Goal: Information Seeking & Learning: Learn about a topic

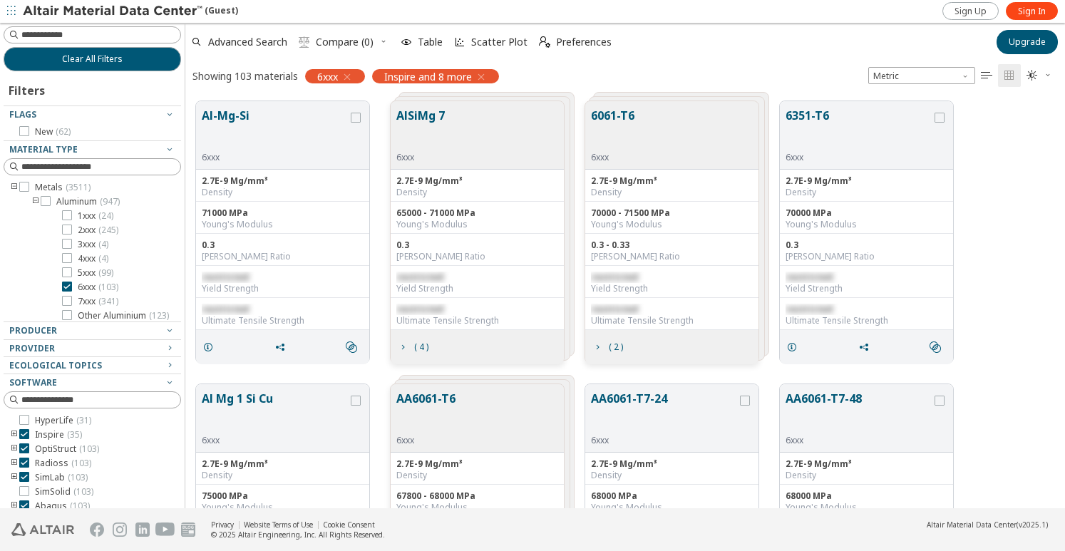
scroll to position [406, 868]
click at [1048, 76] on icon "button" at bounding box center [1048, 75] width 9 height 9
click at [1048, 75] on icon "button" at bounding box center [1048, 75] width 9 height 9
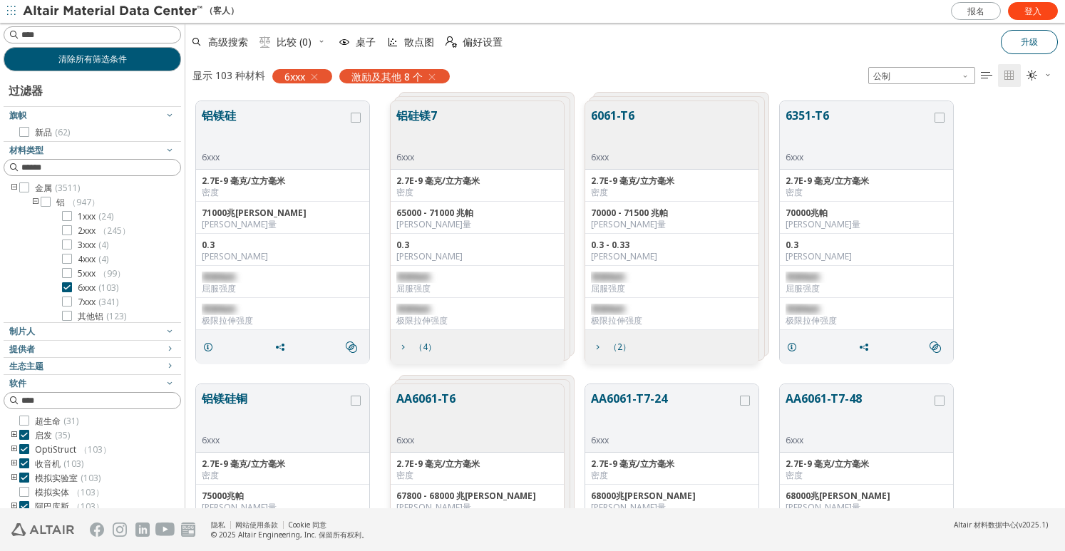
click at [1015, 38] on button "升级" at bounding box center [1029, 42] width 57 height 24
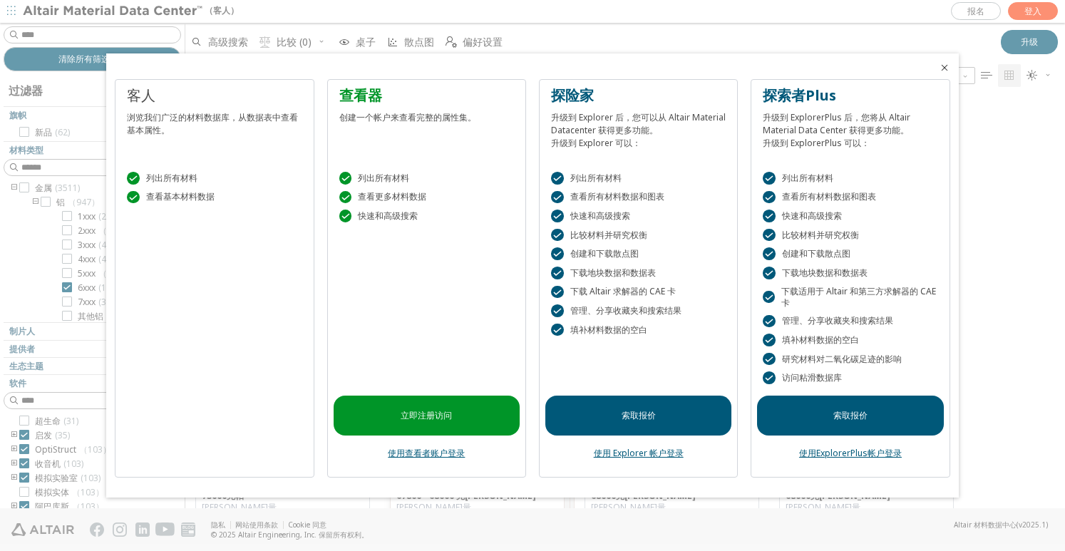
click at [653, 423] on link "索取报价" at bounding box center [638, 416] width 186 height 40
click at [946, 66] on icon "关闭" at bounding box center [944, 67] width 11 height 11
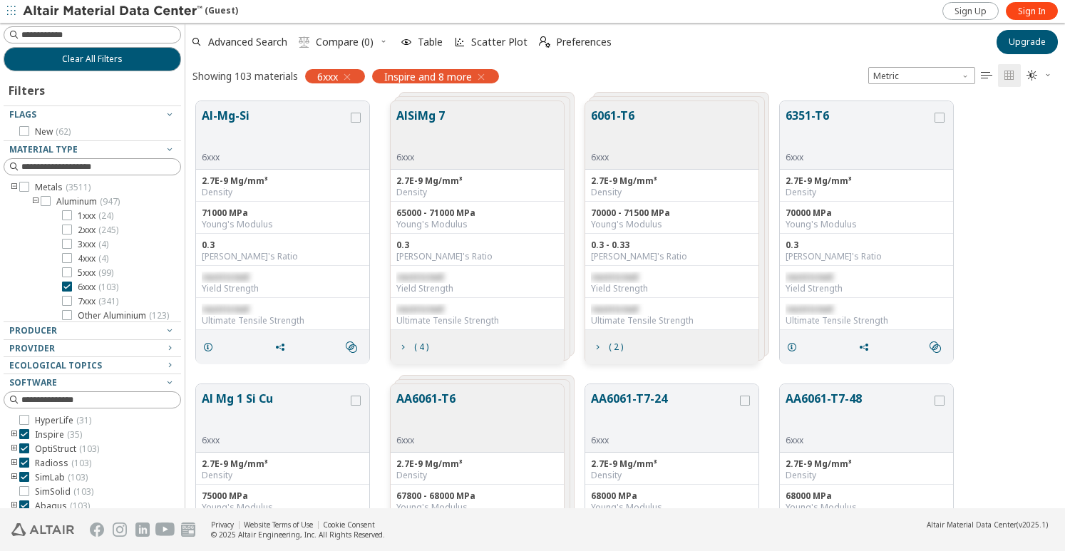
click at [1007, 245] on div "Al-Mg-Si 6xxx 2.7E-9 Mg/mm³ Density 71000 MPa Young's Modulus 0.3 Poisson's Rat…" at bounding box center [625, 232] width 880 height 283
click at [1046, 242] on div "Al-Mg-Si 6xxx 2.7E-9 Mg/mm³ Density 71000 MPa Young's Modulus 0.3 Poisson's Rat…" at bounding box center [625, 232] width 880 height 283
click at [994, 357] on div "Al-Mg-Si 6xxx 2.7E-9 Mg/mm³ Density 71000 MPa Young's Modulus 0.3 Poisson's Rat…" at bounding box center [625, 232] width 880 height 283
click at [1008, 209] on div "Al-Mg-Si 6xxx 2.7E-9 Mg/mm³ Density 71000 MPa Young's Modulus 0.3 Poisson's Rat…" at bounding box center [625, 232] width 880 height 283
click at [991, 150] on div "Al-Mg-Si 6xxx 2.7E-9 Mg/mm³ Density 71000 MPa Young's Modulus 0.3 Poisson's Rat…" at bounding box center [625, 232] width 880 height 283
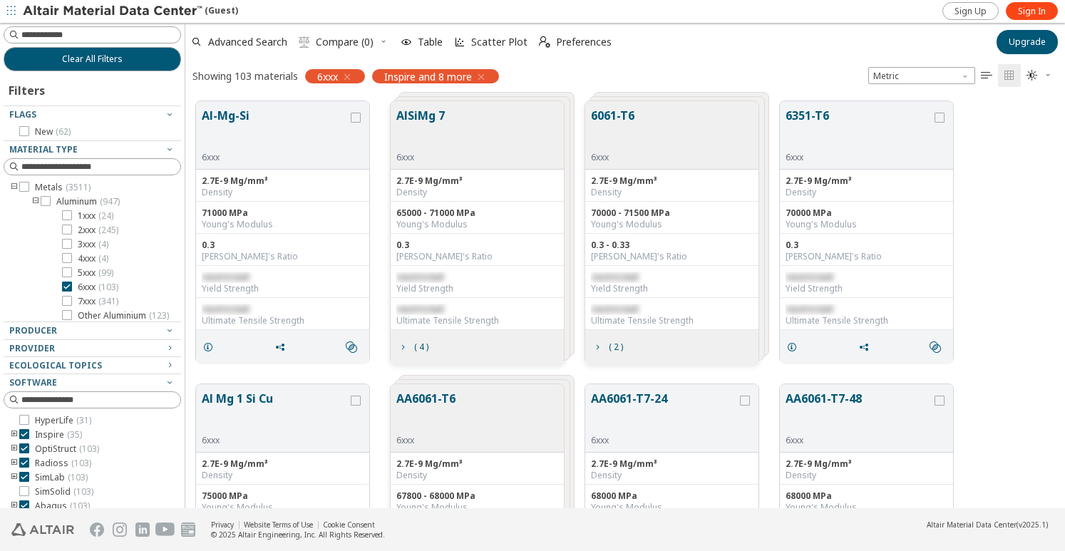
click at [93, 336] on div at bounding box center [89, 335] width 170 height 7
click at [164, 330] on icon "button" at bounding box center [169, 329] width 11 height 11
click at [78, 62] on span "Clear All Filters" at bounding box center [92, 58] width 61 height 11
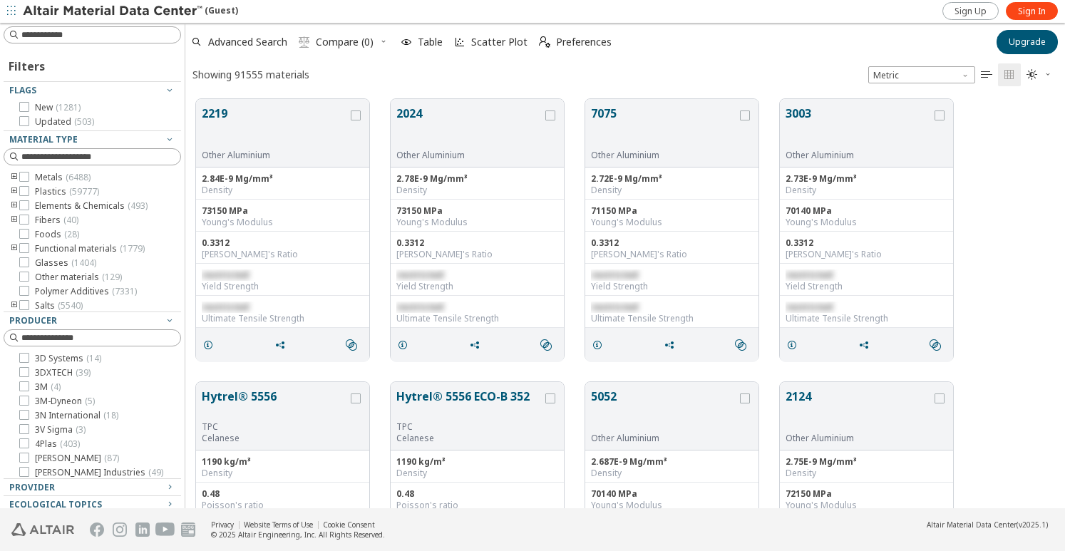
scroll to position [408, 868]
click at [15, 189] on icon "toogle group" at bounding box center [14, 191] width 10 height 11
click at [34, 206] on icon "toogle group" at bounding box center [36, 205] width 10 height 11
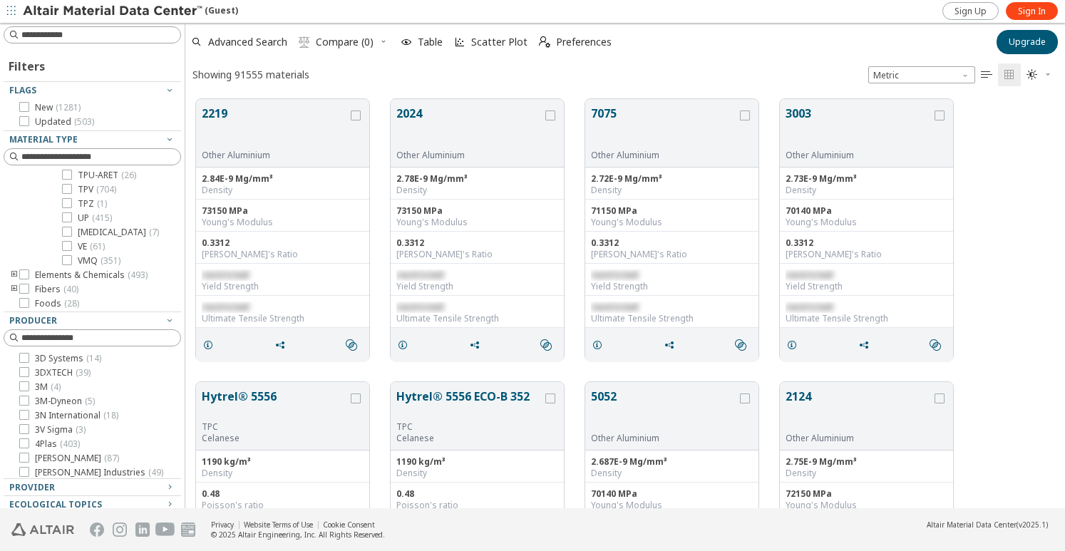
scroll to position [2352, 0]
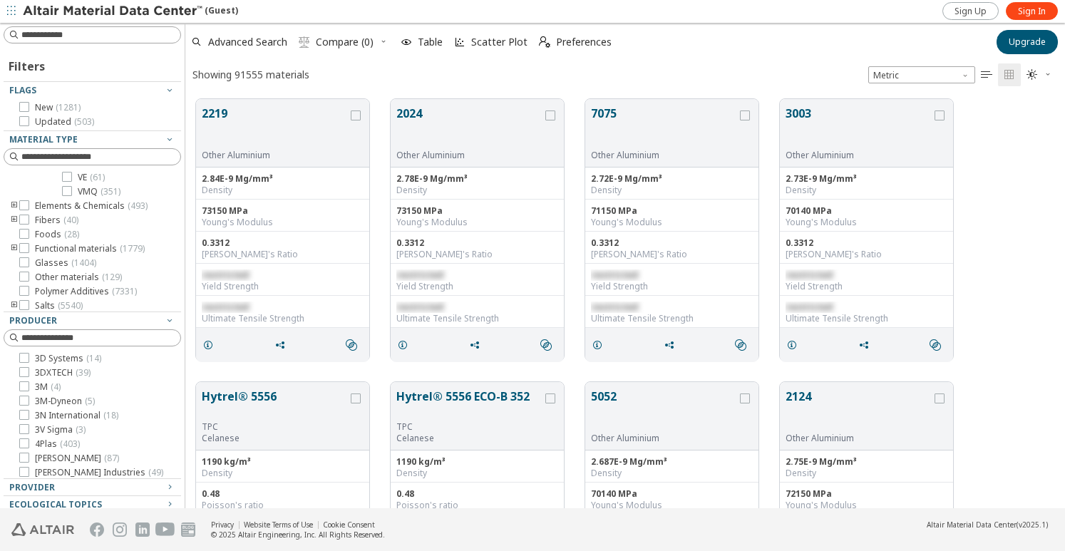
click at [13, 212] on icon "toogle group" at bounding box center [14, 205] width 10 height 11
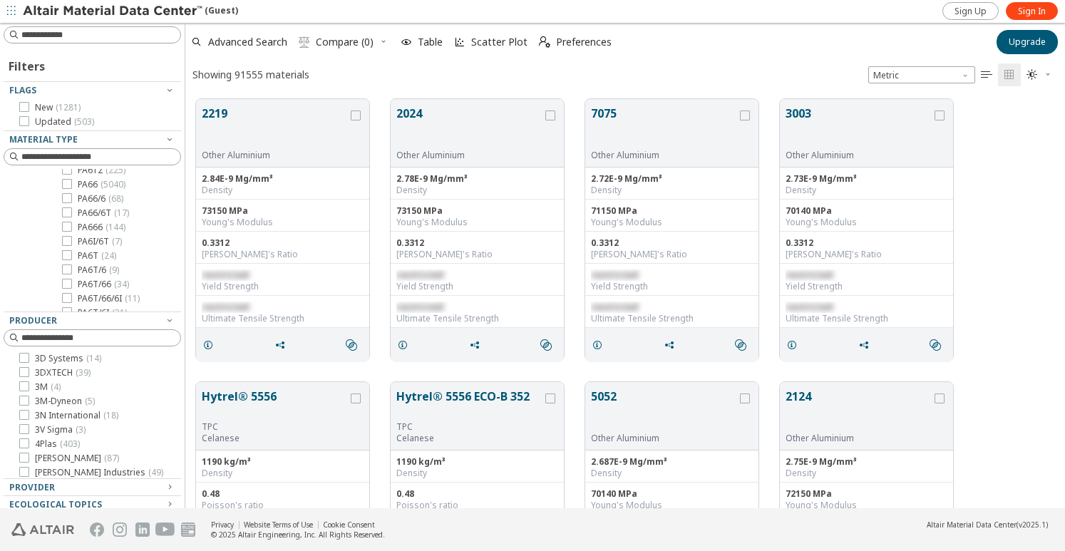
scroll to position [784, 0]
click at [81, 212] on span "PA66 ( 5040 )" at bounding box center [102, 205] width 48 height 11
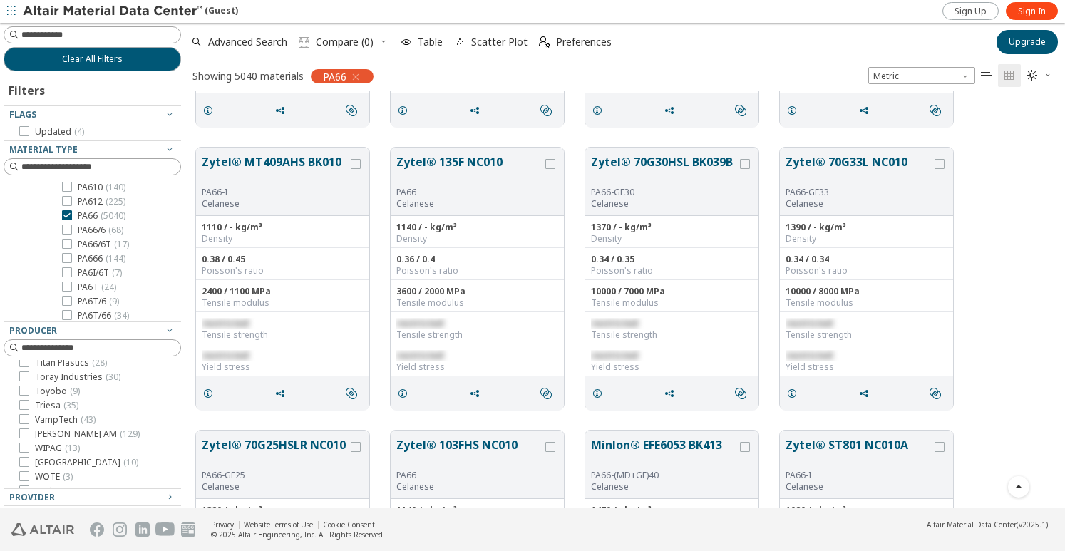
scroll to position [1354, 0]
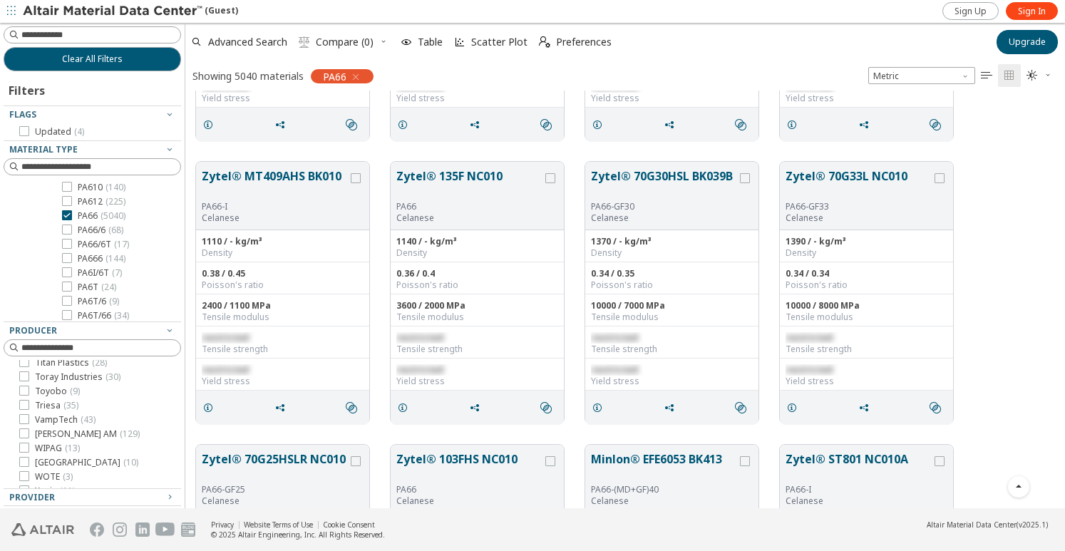
click at [1024, 161] on div "Zytel® MT409AHS BK010 PA66-I Celanese 1110 / - kg/m³ Density 0.38 / 0.45 Poisso…" at bounding box center [625, 292] width 880 height 283
click at [1039, 250] on div "Zytel® MT409AHS BK010 PA66-I Celanese 1110 / - kg/m³ Density 0.38 / 0.45 Poisso…" at bounding box center [625, 292] width 880 height 283
click at [999, 229] on div "Zytel® MT409AHS BK010 PA66-I Celanese 1110 / - kg/m³ Density 0.38 / 0.45 Poisso…" at bounding box center [625, 292] width 880 height 283
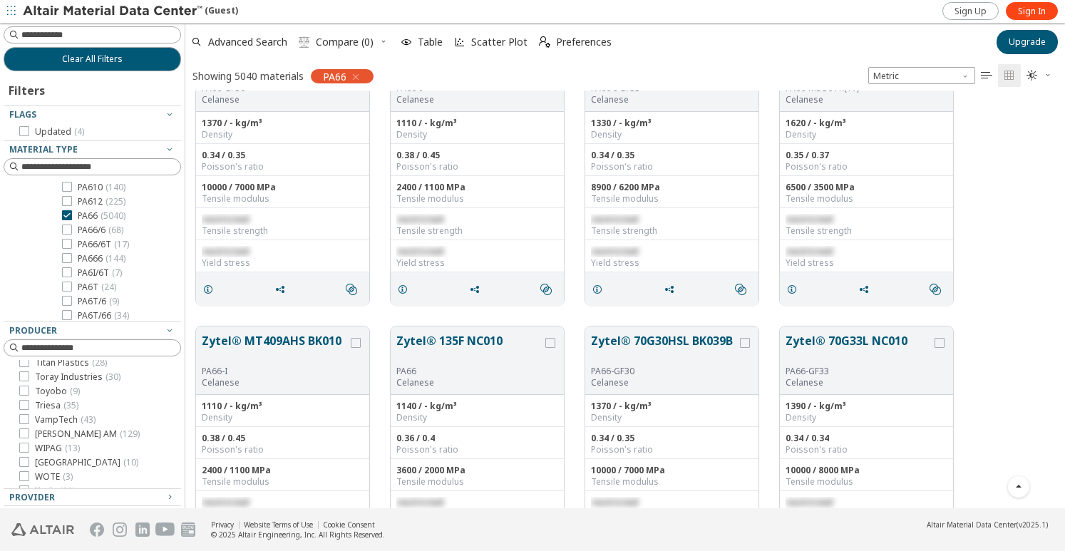
scroll to position [1141, 0]
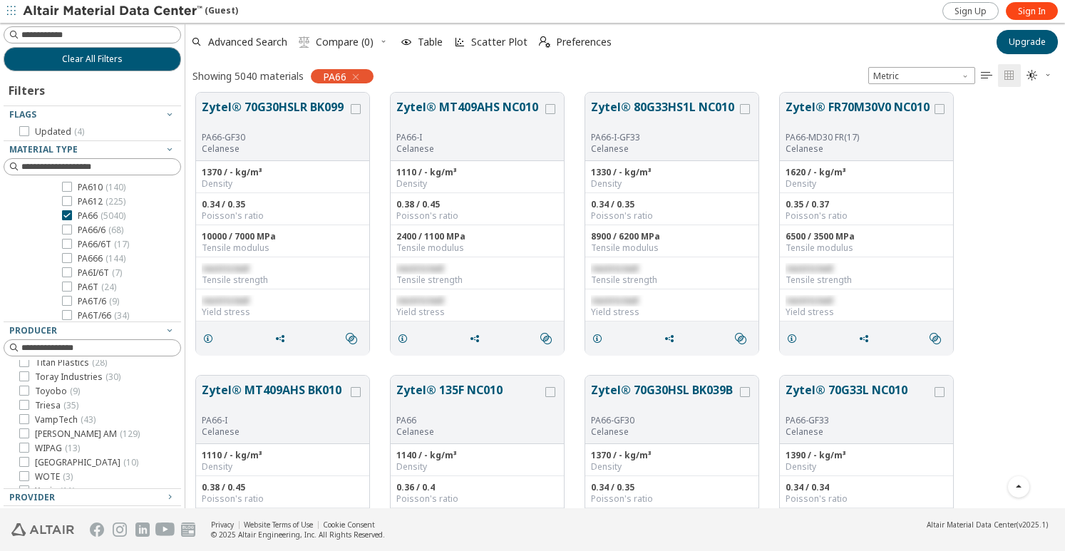
click at [995, 134] on div "Zytel® 70G30HSLR BK099 PA66-GF30 Celanese 1370 / - kg/m³ Density 0.34 / 0.35 Po…" at bounding box center [625, 223] width 880 height 283
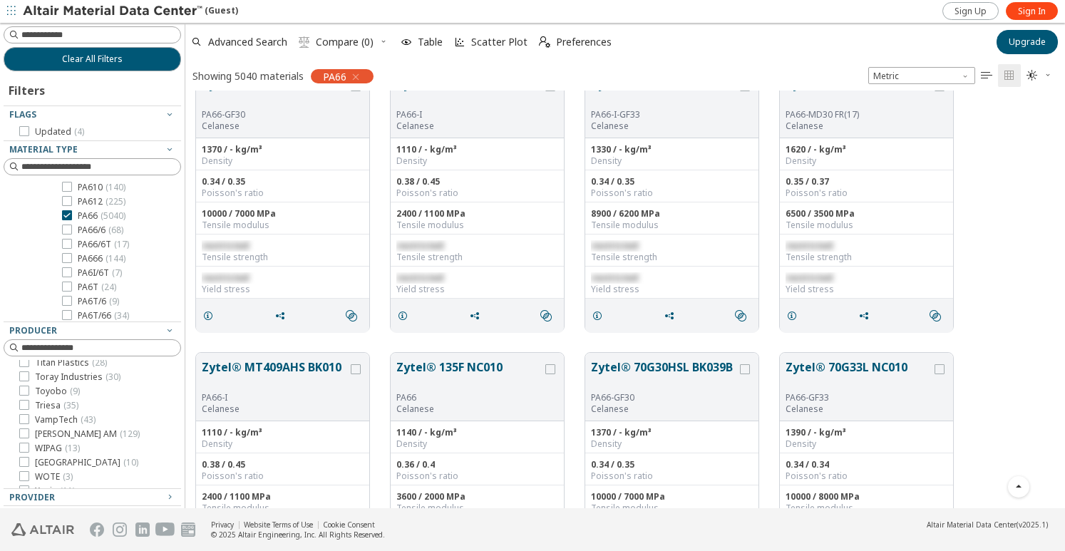
scroll to position [998, 0]
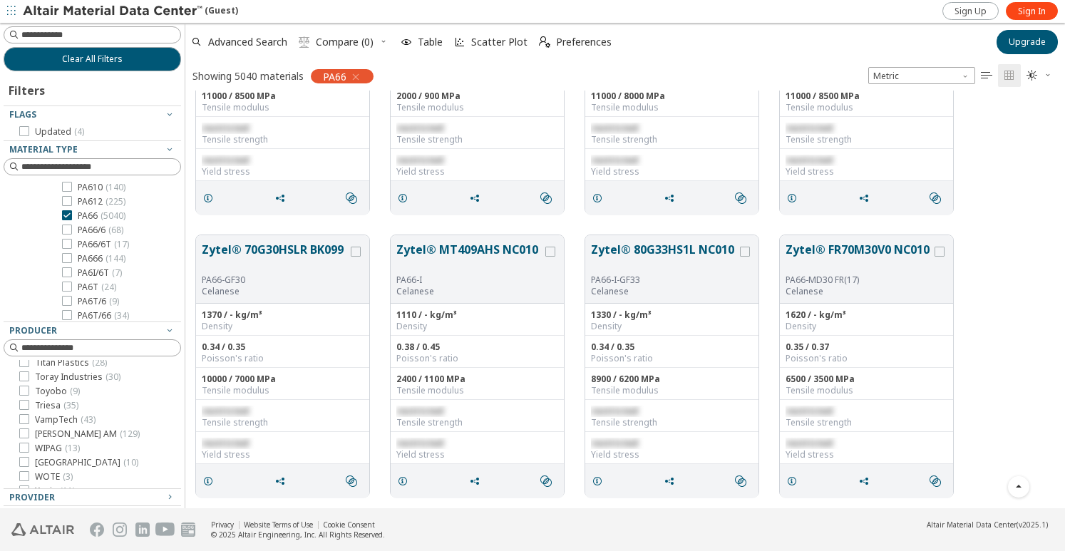
click at [976, 242] on div "Zytel® 70G30HSLR BK099 PA66-GF30 Celanese 1370 / - kg/m³ Density 0.34 / 0.35 Po…" at bounding box center [625, 366] width 880 height 283
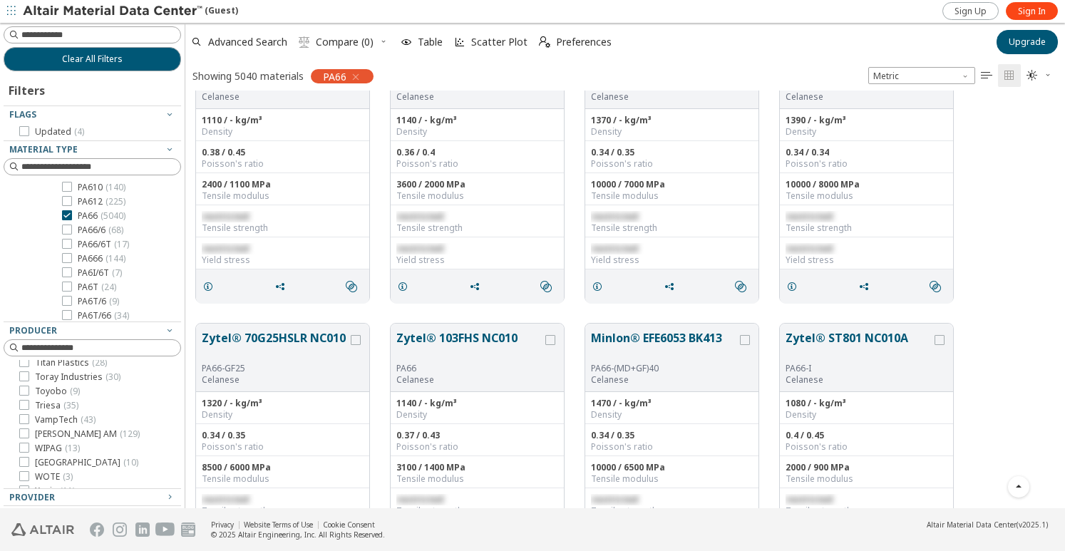
scroll to position [1497, 0]
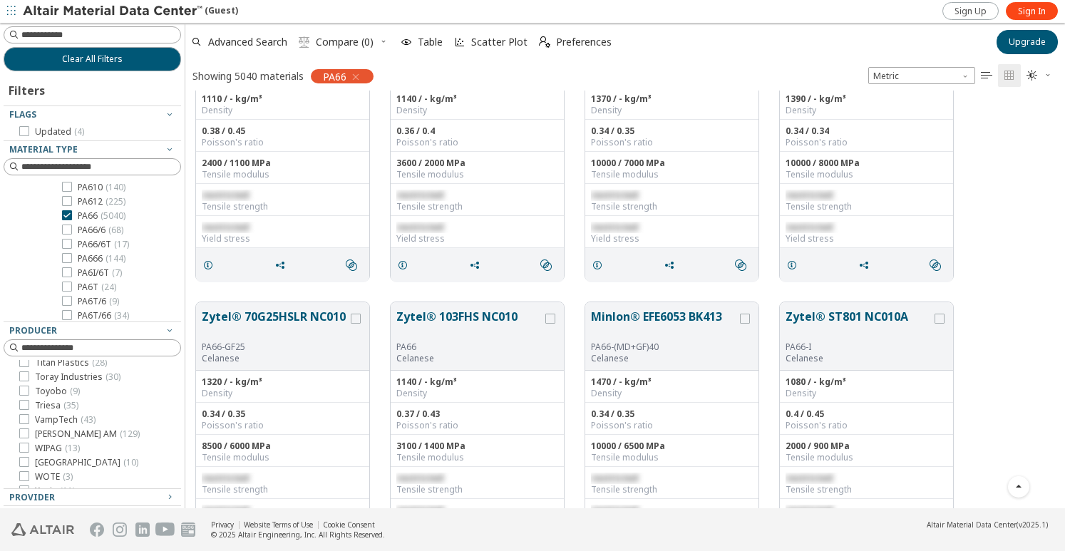
click at [976, 283] on div "Zytel® MT409AHS BK010 PA66-I Celanese 1110 / - kg/m³ Density 0.38 / 0.45 Poisso…" at bounding box center [625, 150] width 880 height 283
